Goal: Information Seeking & Learning: Understand process/instructions

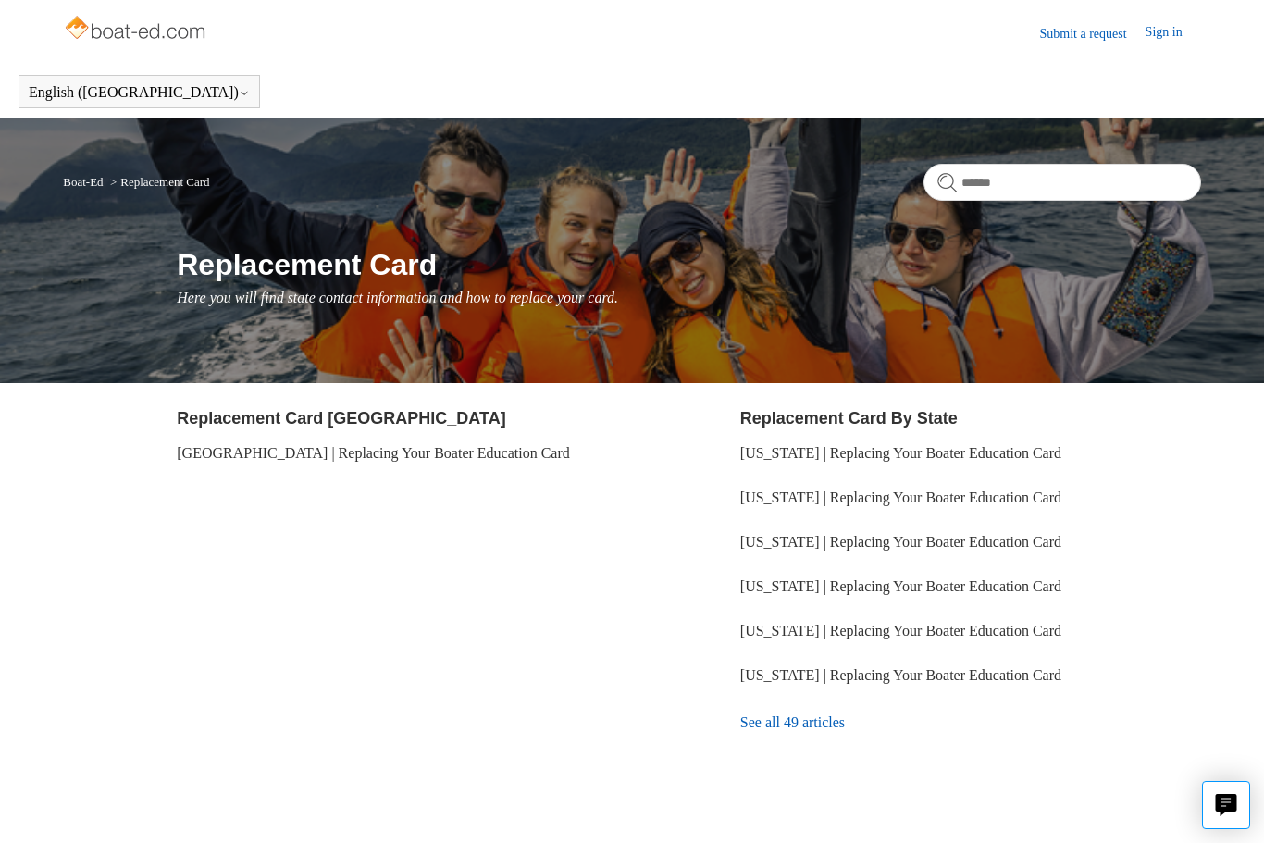
scroll to position [48, 0]
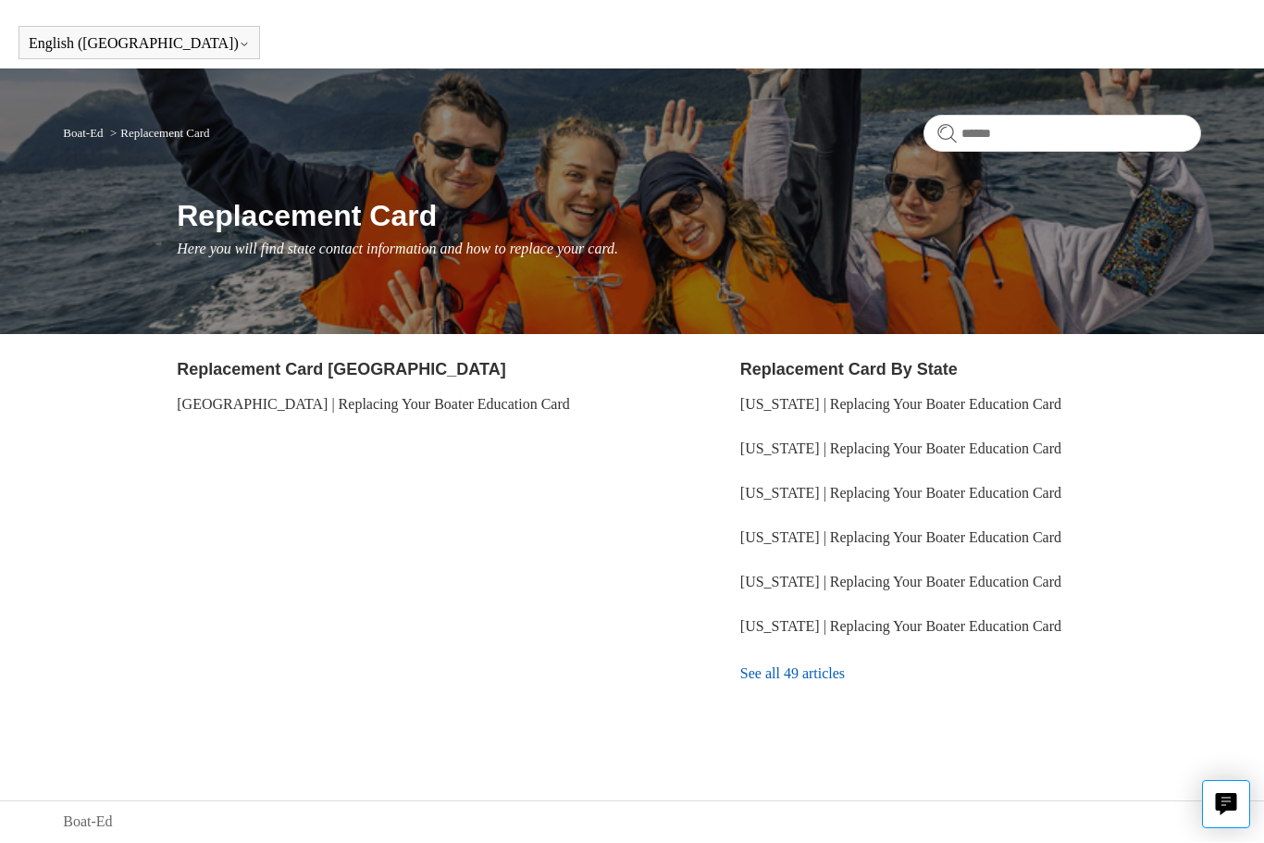
click at [830, 680] on link "See all 49 articles" at bounding box center [971, 675] width 461 height 50
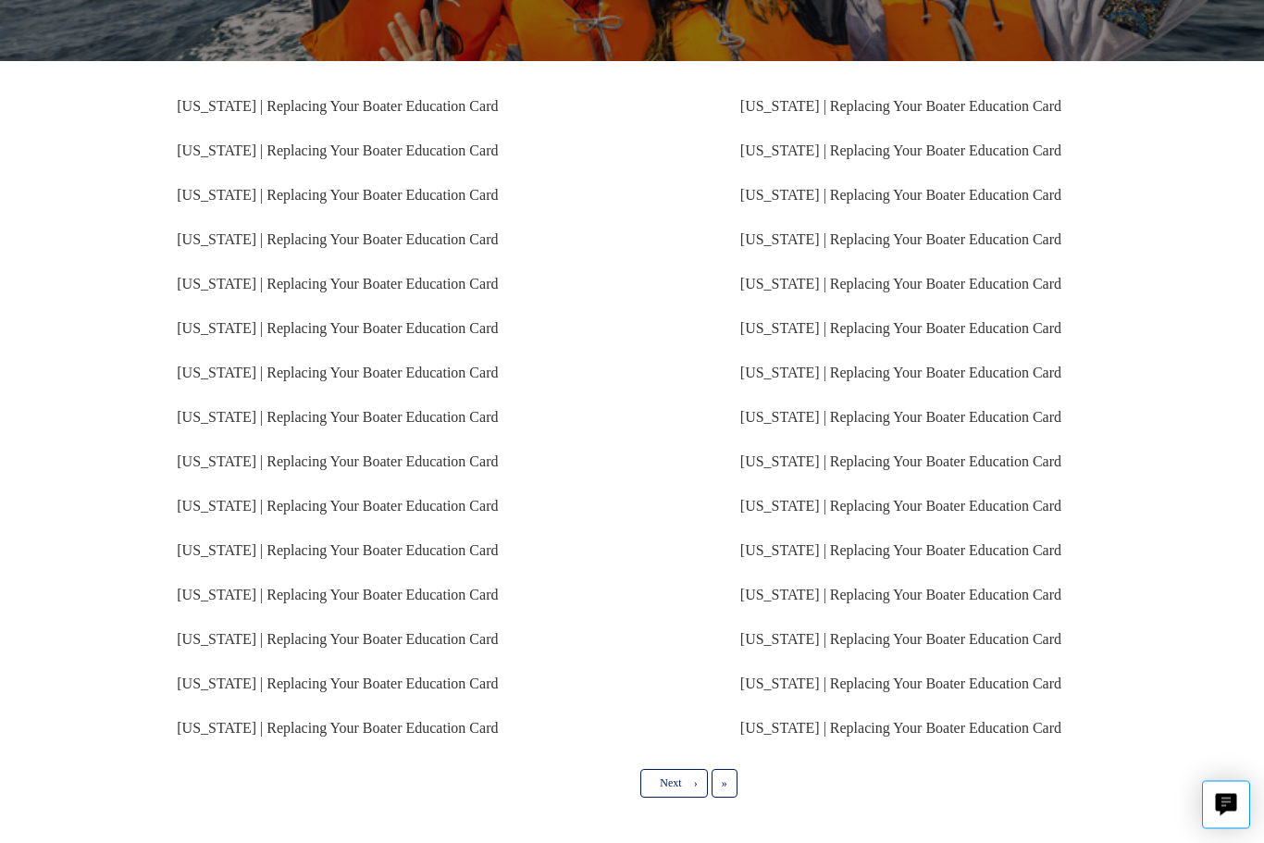
scroll to position [299, 0]
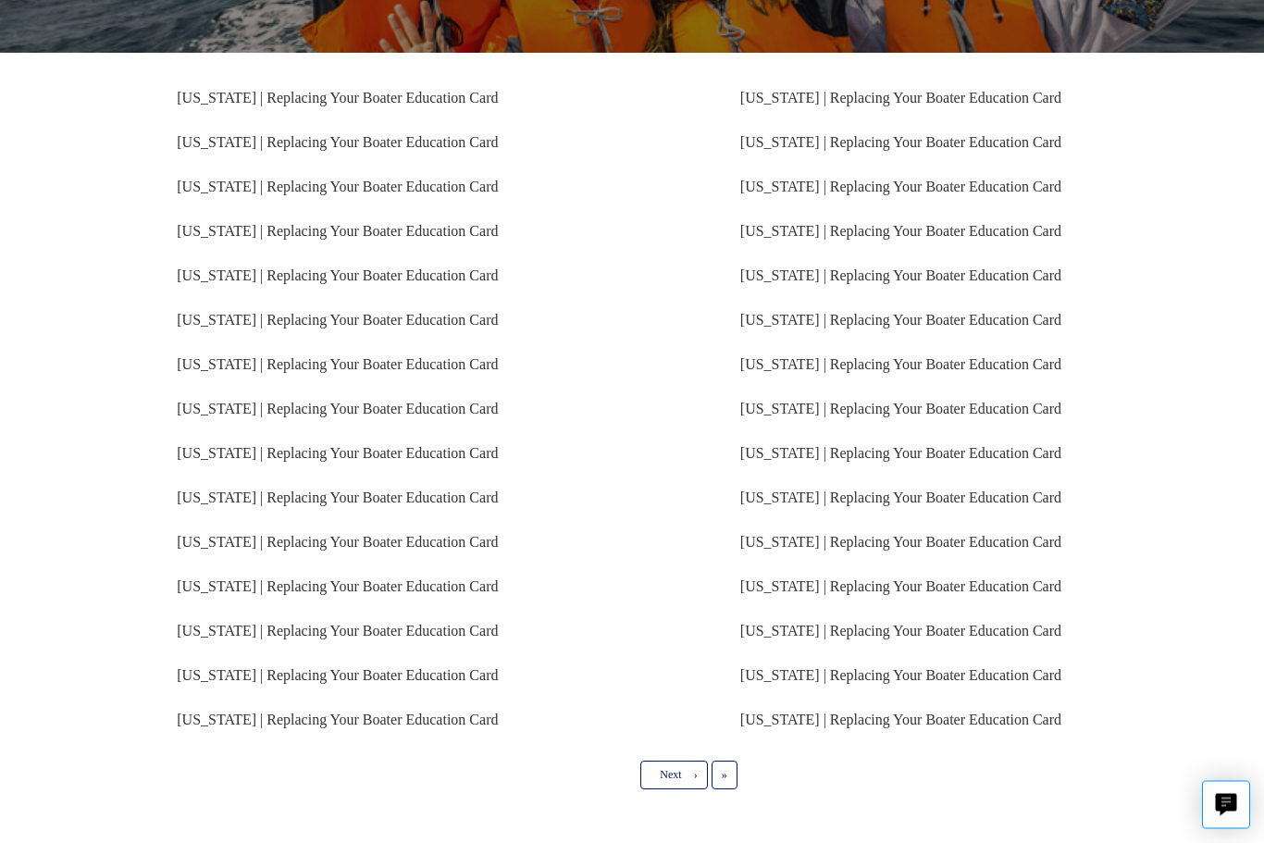
click at [219, 544] on link "[US_STATE] | Replacing Your Boater Education Card" at bounding box center [337, 543] width 321 height 16
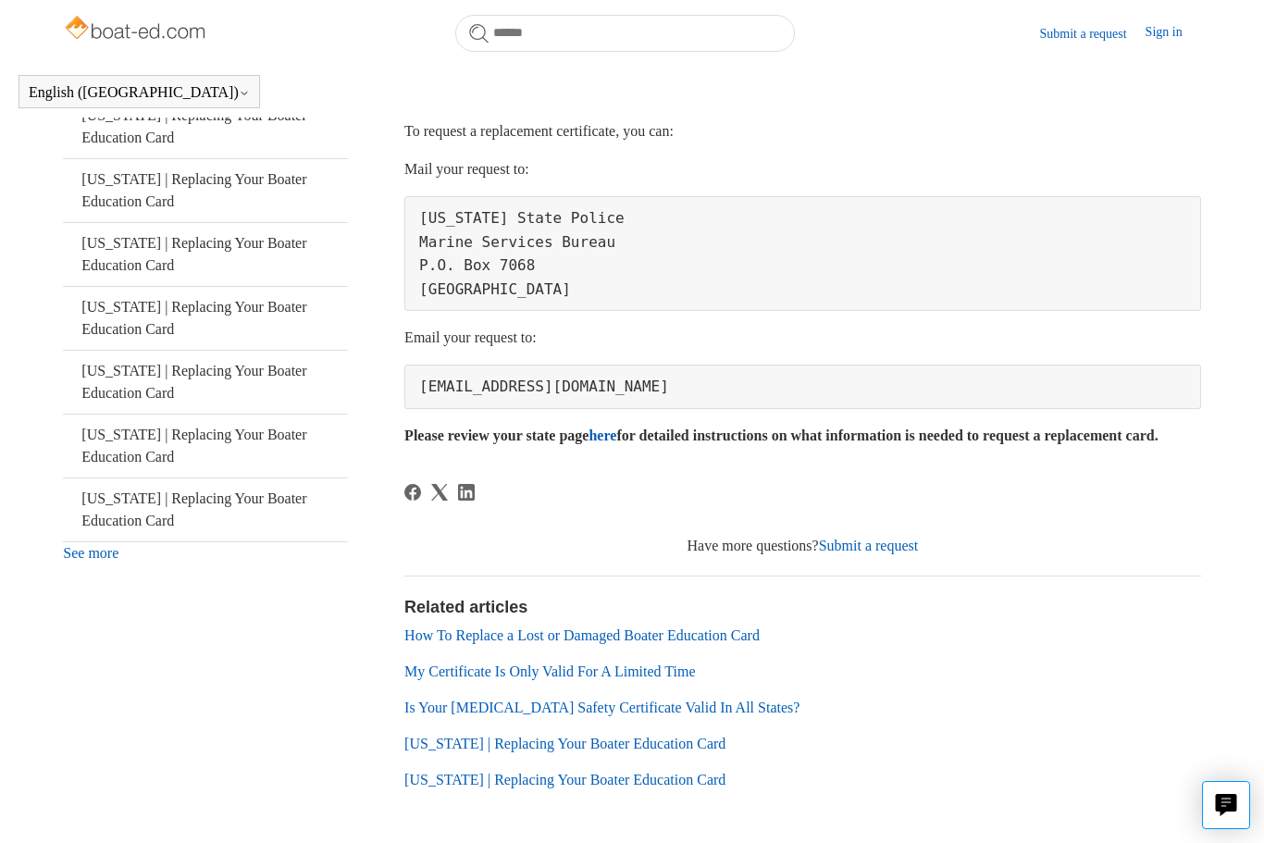
scroll to position [455, 0]
click at [616, 429] on link "here" at bounding box center [603, 437] width 28 height 16
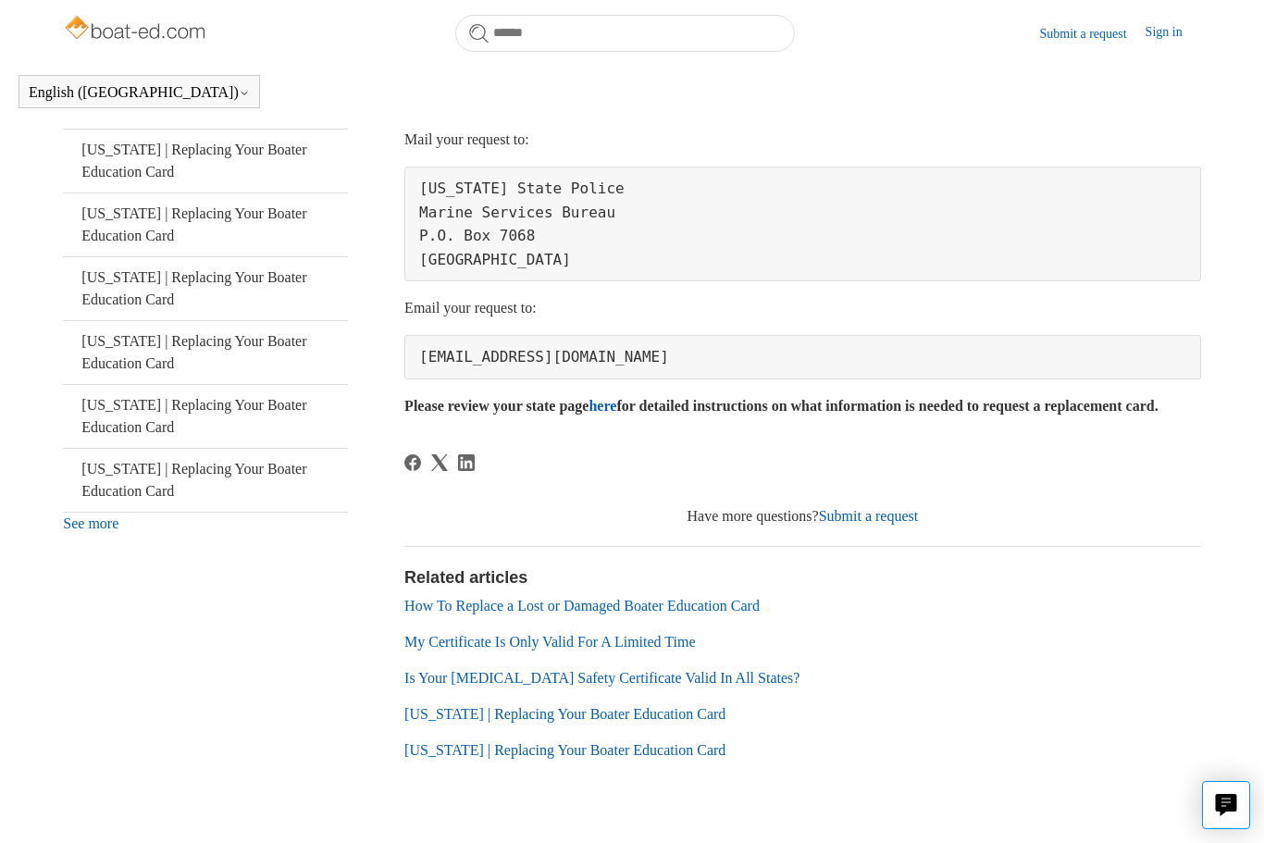
click at [708, 614] on link "How To Replace a Lost or Damaged Boater Education Card" at bounding box center [582, 606] width 355 height 16
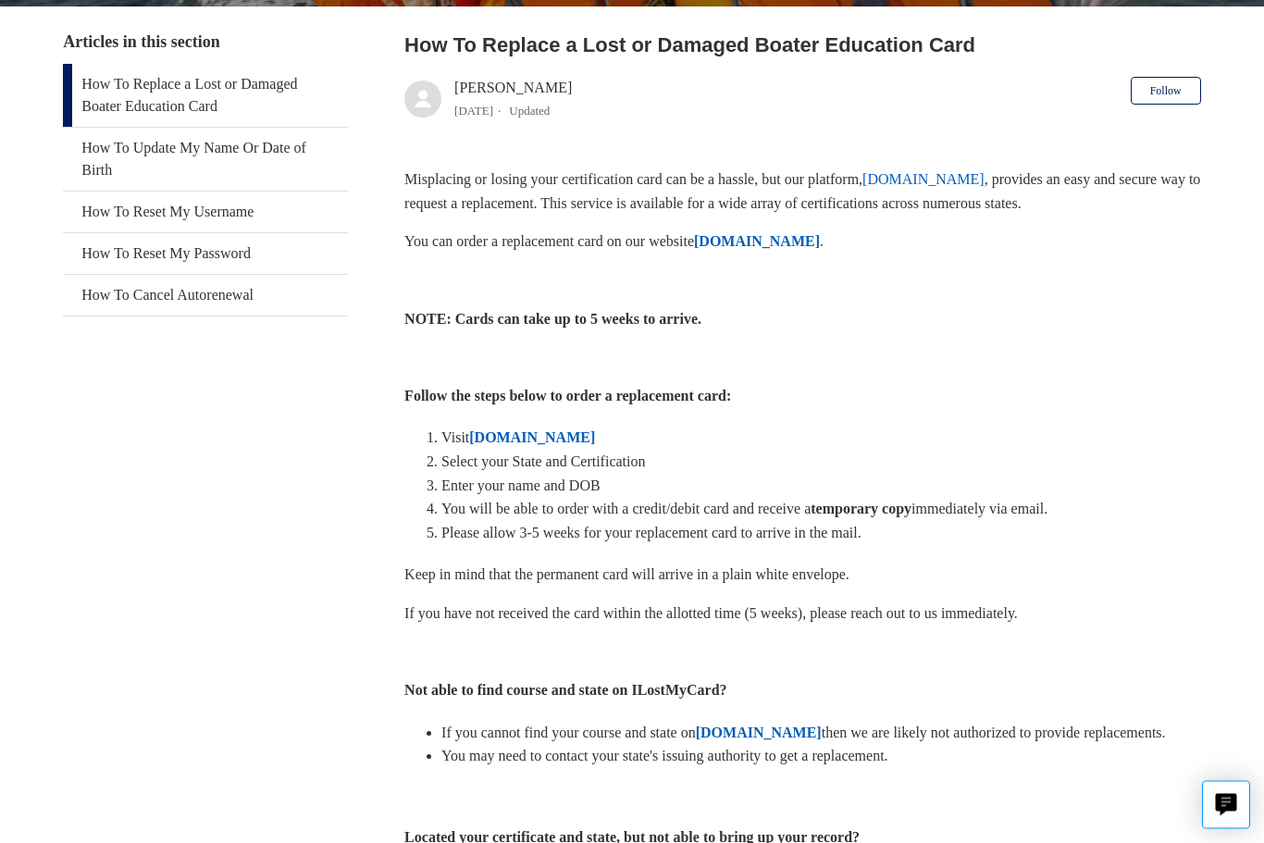
scroll to position [350, 0]
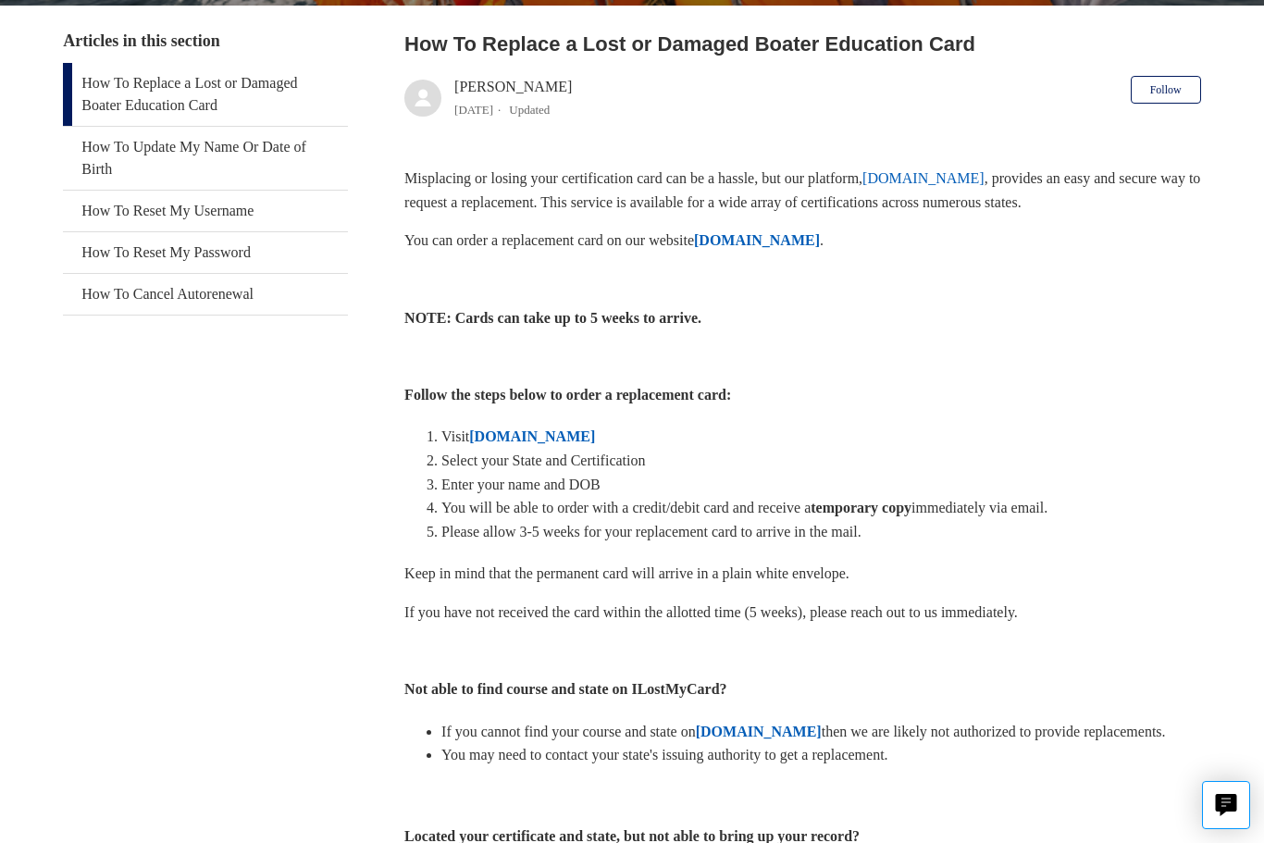
click at [558, 429] on strong "ILostMyCard.com" at bounding box center [532, 437] width 126 height 16
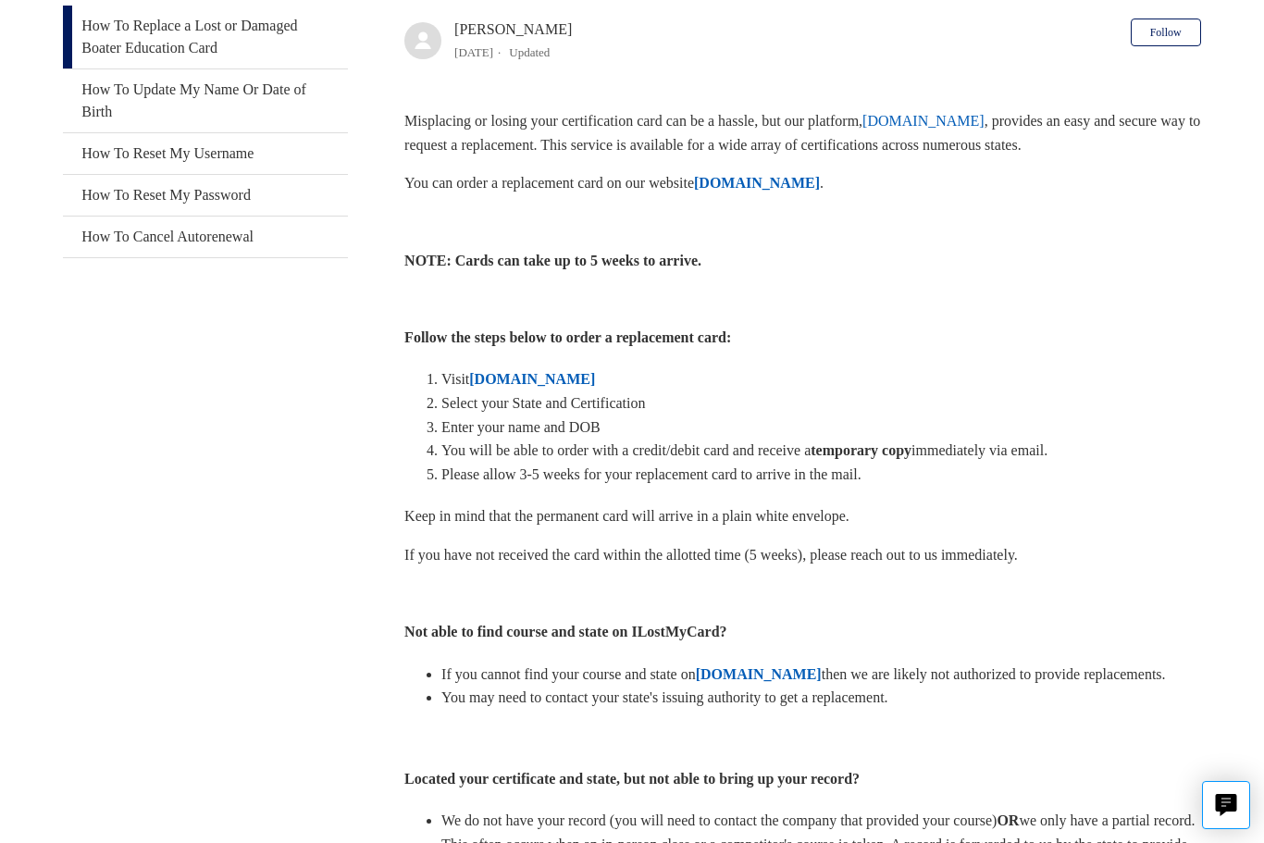
scroll to position [412, 0]
